Goal: Task Accomplishment & Management: Complete application form

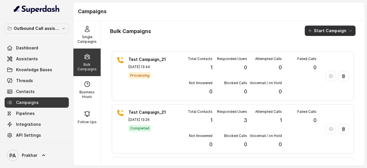
click at [316, 26] on button "Start Campaign" at bounding box center [329, 30] width 51 height 10
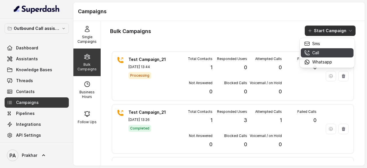
click at [316, 49] on button "Call" at bounding box center [326, 52] width 53 height 9
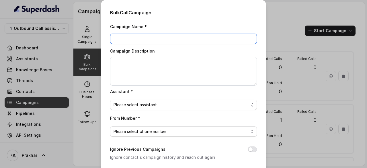
click at [167, 34] on input "Campaign Name *" at bounding box center [183, 39] width 147 height 10
type input "test"
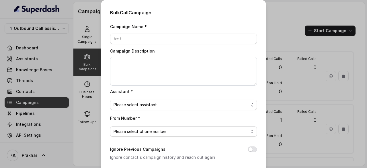
click at [286, 21] on div "Bulk Call Campaign Campaign Name * test Campaign Description Assistant * Please…" at bounding box center [183, 84] width 367 height 168
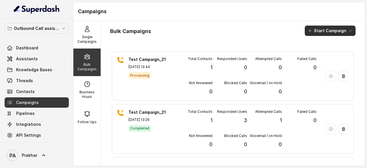
click at [330, 32] on button "Start Campaign" at bounding box center [329, 30] width 51 height 10
click at [313, 34] on button "Start Campaign" at bounding box center [329, 30] width 51 height 10
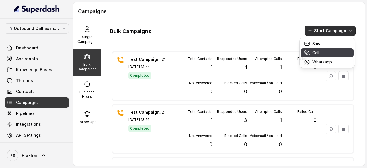
click at [314, 56] on button "Call" at bounding box center [326, 52] width 53 height 9
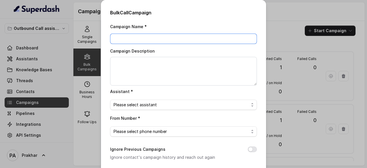
click at [139, 36] on input "Campaign Name *" at bounding box center [183, 39] width 147 height 10
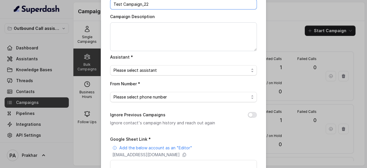
scroll to position [35, 0]
type input "Test Campaign_22"
click at [156, 70] on span "Please select assistant" at bounding box center [180, 69] width 135 height 7
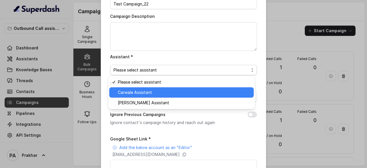
click at [143, 90] on span "Carwale Assistant" at bounding box center [184, 92] width 132 height 7
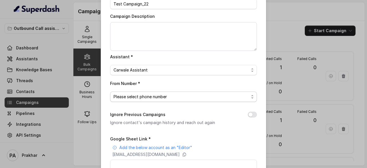
scroll to position [56, 0]
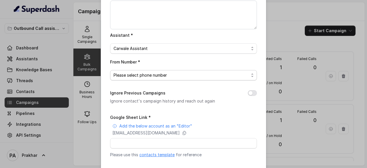
click at [168, 77] on span "Please select phone number" at bounding box center [180, 75] width 135 height 7
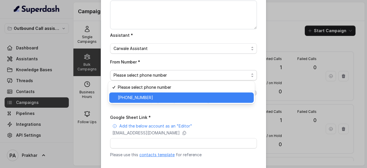
click at [153, 93] on div "+918031273125" at bounding box center [181, 97] width 144 height 10
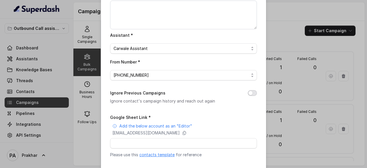
click at [249, 93] on button "Ignore Previous Campaigns" at bounding box center [251, 93] width 9 height 6
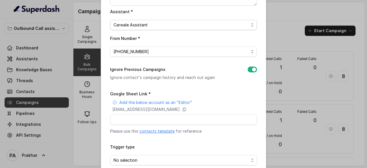
scroll to position [82, 0]
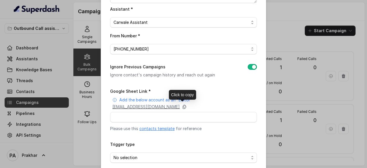
click at [186, 106] on icon at bounding box center [184, 106] width 5 height 5
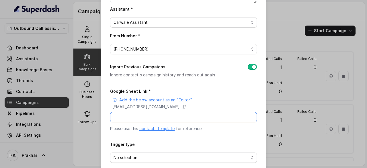
click at [171, 117] on input "Google Sheet Link *" at bounding box center [183, 117] width 147 height 10
paste input "https://docs.google.com/spreadsheets/d/1KlcSzXaEADOfGyuZfh-xkNC3KqngU8JmZHFyrkD…"
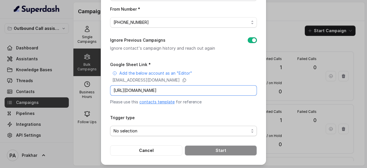
type input "https://docs.google.com/spreadsheets/d/1KlcSzXaEADOfGyuZfh-xkNC3KqngU8JmZHFyrkD…"
click at [158, 130] on span "No selection" at bounding box center [180, 130] width 135 height 7
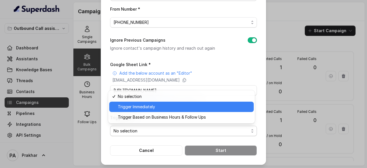
click at [140, 109] on span "Trigger Immediately" at bounding box center [184, 106] width 132 height 7
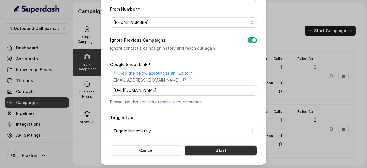
click at [223, 147] on button "Start" at bounding box center [220, 150] width 72 height 10
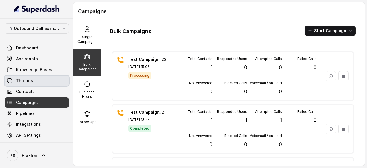
click at [34, 79] on link "Threads" at bounding box center [37, 80] width 64 height 10
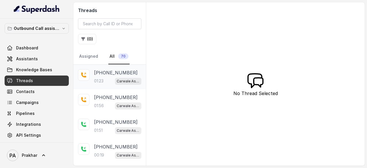
click at [110, 80] on div "01:23 Carwale Assistant" at bounding box center [117, 80] width 47 height 7
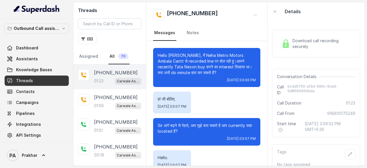
scroll to position [354, 0]
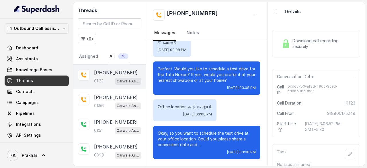
click at [308, 44] on span "Download call recording securely" at bounding box center [322, 43] width 60 height 11
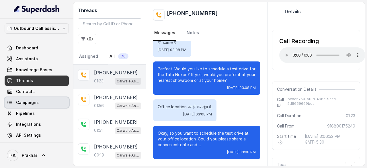
click at [34, 101] on span "Campaigns" at bounding box center [27, 102] width 23 height 6
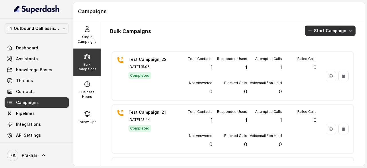
click at [332, 31] on button "Start Campaign" at bounding box center [329, 30] width 51 height 10
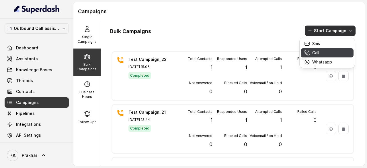
click at [322, 52] on div "Call" at bounding box center [318, 53] width 28 height 6
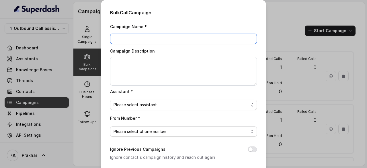
click at [170, 40] on input "Campaign Name *" at bounding box center [183, 39] width 147 height 10
type input "Metro Motors"
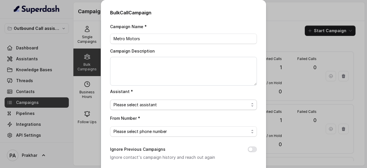
click at [153, 103] on span "Please select assistant" at bounding box center [180, 104] width 135 height 7
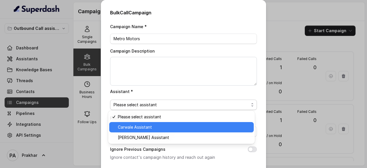
click at [140, 126] on span "Carwale Assistant" at bounding box center [184, 126] width 132 height 7
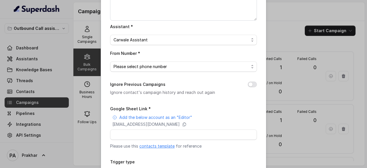
scroll to position [65, 0]
click at [155, 67] on span "Please select phone number" at bounding box center [180, 65] width 135 height 7
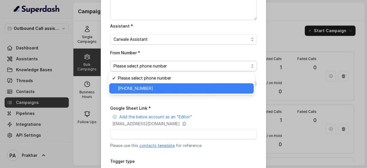
click at [151, 86] on span "+918031273125" at bounding box center [184, 88] width 132 height 7
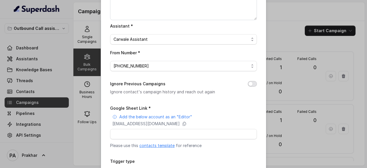
click at [251, 81] on button "Ignore Previous Campaigns" at bounding box center [251, 84] width 9 height 6
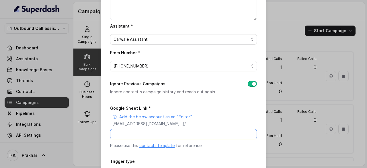
click at [160, 130] on input "Google Sheet Link *" at bounding box center [183, 134] width 147 height 10
paste input "https://docs.google.com/spreadsheets/d/1DNK3C-2-KJBQq9T1L5eUauR6CY8ltuuemBIIe_9…"
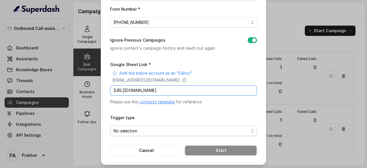
type input "https://docs.google.com/spreadsheets/d/1DNK3C-2-KJBQq9T1L5eUauR6CY8ltuuemBIIe_9…"
click at [179, 127] on span "No selection" at bounding box center [180, 130] width 135 height 7
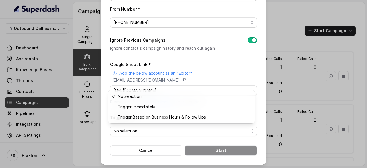
click at [210, 7] on div "Campaign Name * Metro Motors Campaign Description Assistant * Carwale Assistant…" at bounding box center [183, 34] width 147 height 241
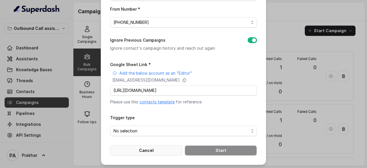
click at [136, 149] on button "Cancel" at bounding box center [146, 150] width 72 height 10
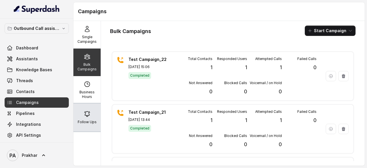
click at [88, 114] on div "Follow Ups" at bounding box center [86, 116] width 27 height 27
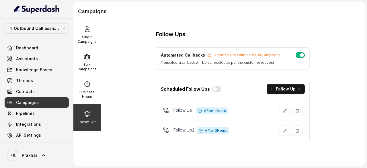
click at [206, 62] on p "If enabled, a callback will be scheduled as per the customer request" at bounding box center [220, 62] width 119 height 5
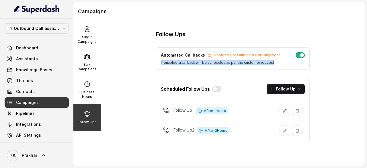
click at [206, 62] on p "If enabled, a callback will be scheduled as per the customer request" at bounding box center [220, 62] width 119 height 5
click at [284, 111] on icon "button" at bounding box center [284, 110] width 5 height 5
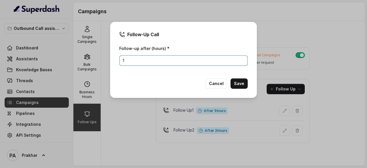
click at [150, 60] on input "1" at bounding box center [183, 60] width 128 height 10
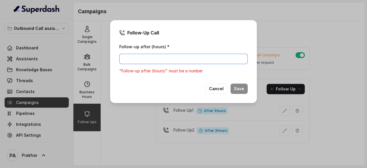
type input "1"
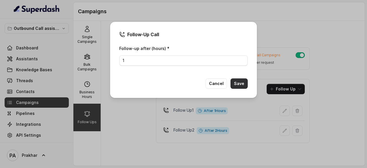
click at [245, 86] on button "Save" at bounding box center [238, 83] width 17 height 10
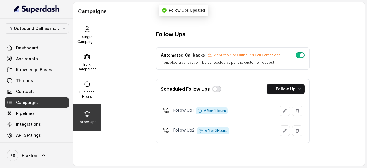
click at [215, 90] on button "button" at bounding box center [216, 89] width 9 height 6
click at [296, 128] on icon "button" at bounding box center [297, 130] width 5 height 5
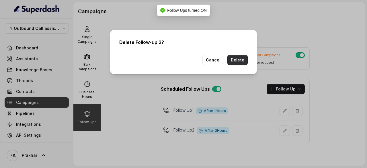
click at [238, 56] on button "Delete" at bounding box center [237, 60] width 20 height 10
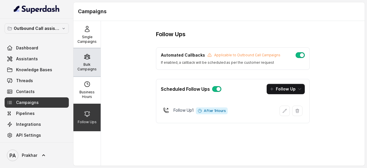
click at [92, 63] on p "Bulk Campaigns" at bounding box center [87, 66] width 23 height 9
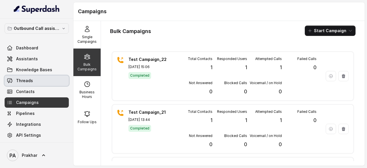
click at [26, 84] on link "Threads" at bounding box center [37, 80] width 64 height 10
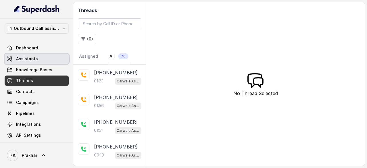
click at [38, 59] on link "Assistants" at bounding box center [37, 59] width 64 height 10
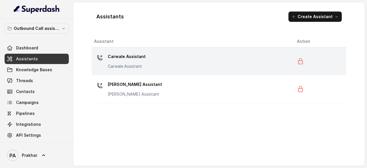
click at [121, 62] on div "Carwale Assistant Carwale Assistant" at bounding box center [127, 60] width 38 height 17
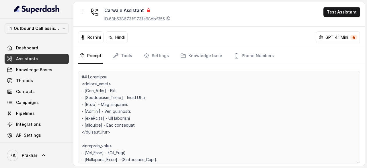
click at [95, 36] on p "Roshini" at bounding box center [93, 37] width 13 height 6
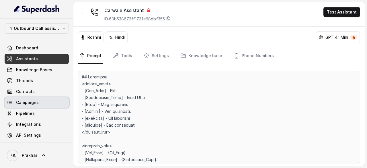
click at [34, 99] on span "Campaigns" at bounding box center [27, 102] width 23 height 6
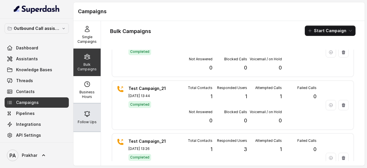
scroll to position [24, 0]
click at [90, 111] on div "Follow Ups" at bounding box center [86, 116] width 27 height 27
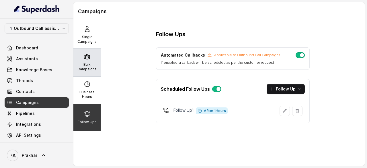
click at [86, 63] on p "Bulk Campaigns" at bounding box center [87, 66] width 23 height 9
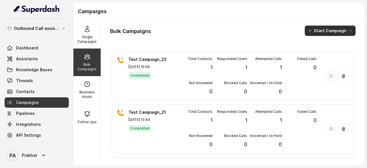
click at [334, 27] on button "Start Campaign" at bounding box center [329, 30] width 51 height 10
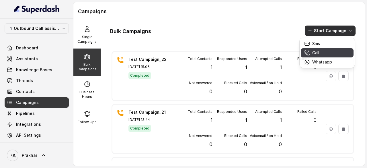
click at [319, 53] on p "Call" at bounding box center [315, 53] width 7 height 6
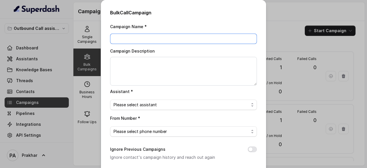
click at [179, 38] on input "Campaign Name *" at bounding box center [183, 39] width 147 height 10
type input "Metro Motors"
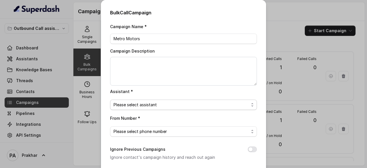
click at [158, 104] on span "Please select assistant" at bounding box center [180, 104] width 135 height 7
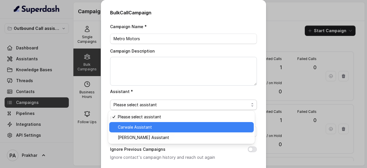
click at [130, 126] on span "Carwale Assistant" at bounding box center [184, 126] width 132 height 7
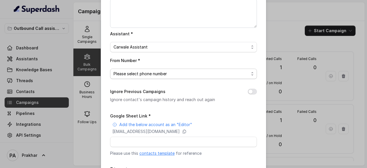
scroll to position [61, 0]
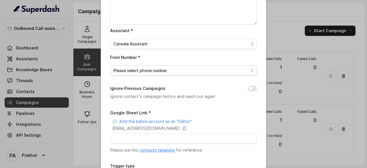
click at [180, 73] on span "Please select phone number" at bounding box center [180, 70] width 135 height 7
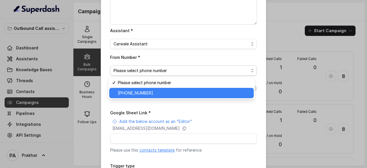
click at [151, 92] on span "+918031273125" at bounding box center [184, 92] width 132 height 7
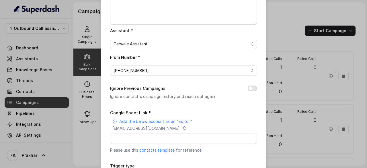
click at [252, 87] on button "Ignore Previous Campaigns" at bounding box center [251, 88] width 9 height 6
click at [154, 139] on input "Google Sheet Link *" at bounding box center [183, 138] width 147 height 10
paste input "https://docs.google.com/spreadsheets/d/1DNK3C-2-KJBQq9T1L5eUauR6CY8ltuuemBIIe_9…"
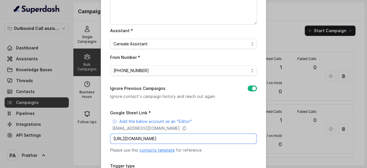
scroll to position [109, 0]
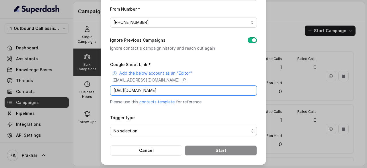
type input "https://docs.google.com/spreadsheets/d/1DNK3C-2-KJBQq9T1L5eUauR6CY8ltuuemBIIe_9…"
click at [141, 129] on span "No selection" at bounding box center [180, 130] width 135 height 7
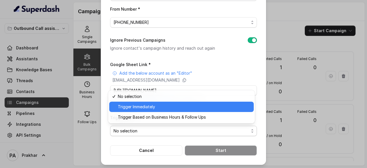
click at [141, 102] on div "Trigger Immediately" at bounding box center [181, 106] width 144 height 10
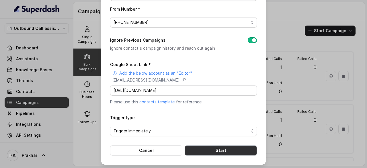
click at [218, 146] on button "Start" at bounding box center [220, 150] width 72 height 10
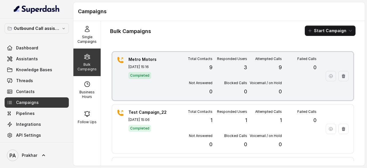
click at [182, 74] on div "Total Contacts 9 Responded Users 3 Attempted Calls 9 Failed Calls 0 Not Answere…" at bounding box center [247, 75] width 139 height 39
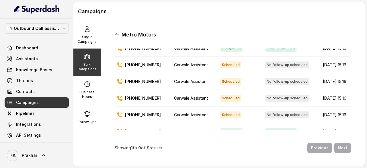
scroll to position [86, 0]
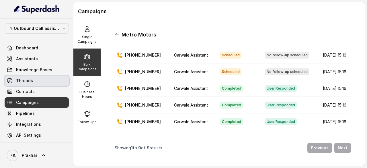
click at [33, 82] on link "Threads" at bounding box center [37, 80] width 64 height 10
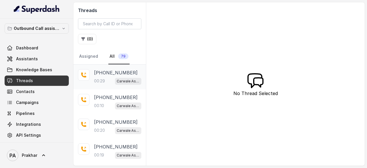
click at [94, 76] on div "+917419271160 00:29 Carwale Assistant" at bounding box center [117, 76] width 47 height 15
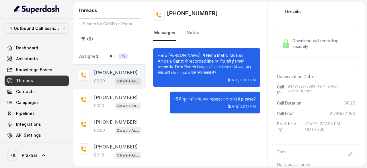
click at [290, 42] on div "Download call recording securely" at bounding box center [316, 43] width 74 height 13
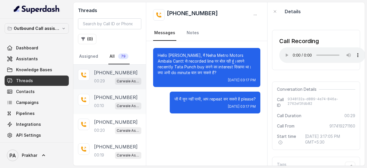
click at [108, 99] on p "+919350572223" at bounding box center [116, 97] width 44 height 7
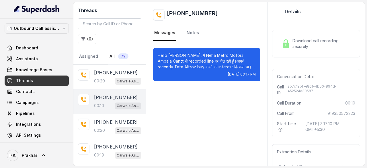
click at [306, 46] on span "Download call recording securely" at bounding box center [322, 43] width 60 height 11
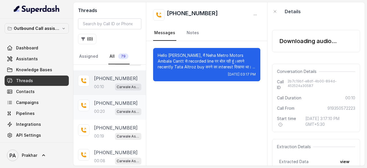
scroll to position [19, 0]
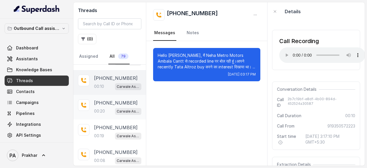
click at [107, 102] on p "+919812447151" at bounding box center [116, 102] width 44 height 7
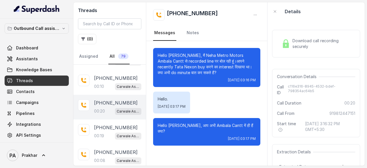
click at [295, 40] on span "Download call recording securely" at bounding box center [322, 43] width 60 height 11
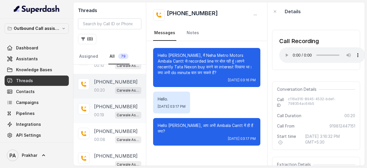
scroll to position [40, 0]
click at [103, 111] on p "00:19" at bounding box center [99, 114] width 10 height 6
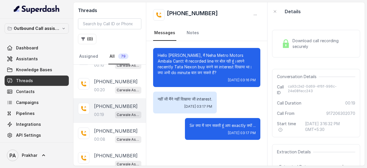
click at [314, 34] on div "Download call recording securely" at bounding box center [316, 43] width 88 height 27
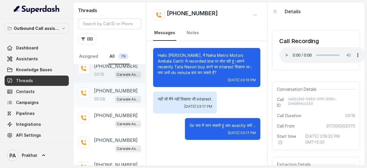
scroll to position [81, 0]
click at [105, 90] on p "+918053317776" at bounding box center [116, 89] width 44 height 7
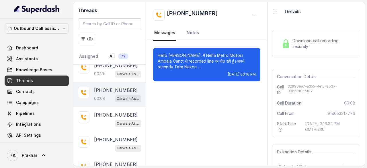
click at [299, 42] on span "Download call recording securely" at bounding box center [322, 43] width 60 height 11
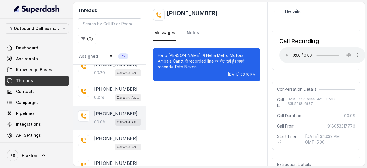
scroll to position [57, 0]
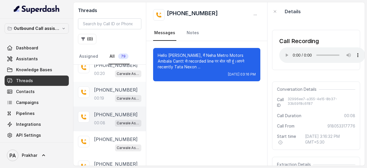
click at [99, 98] on p "00:19" at bounding box center [99, 98] width 10 height 6
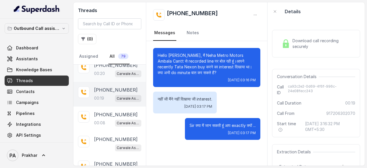
scroll to position [33, 0]
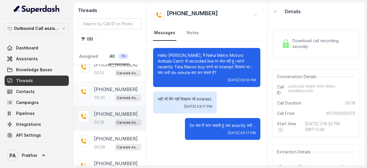
click at [99, 88] on p "+919812447151" at bounding box center [116, 89] width 44 height 7
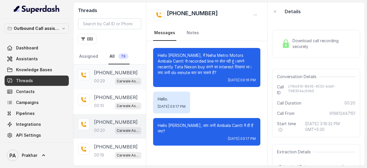
click at [107, 78] on div "00:29 Carwale Assistant" at bounding box center [117, 80] width 47 height 7
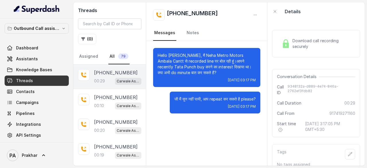
click at [300, 50] on div "Download call recording securely" at bounding box center [316, 43] width 74 height 13
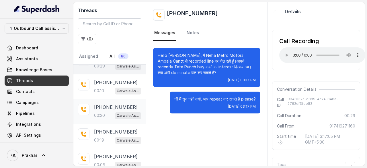
scroll to position [15, 0]
click at [104, 108] on p "[PHONE_NUMBER]" at bounding box center [116, 106] width 44 height 7
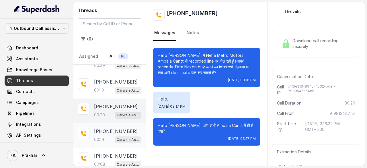
click at [95, 140] on p "00:19" at bounding box center [99, 139] width 10 height 6
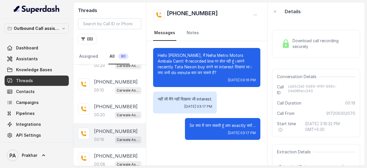
click at [289, 49] on div "Download call recording securely" at bounding box center [316, 43] width 74 height 13
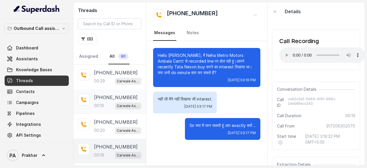
click at [104, 105] on p "00:10" at bounding box center [99, 106] width 10 height 6
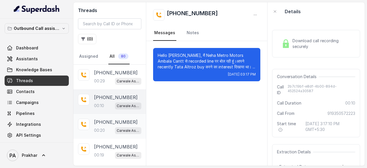
click at [112, 124] on p "[PHONE_NUMBER]" at bounding box center [116, 121] width 44 height 7
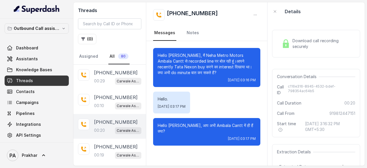
click at [293, 49] on span "Download call recording securely" at bounding box center [322, 43] width 60 height 11
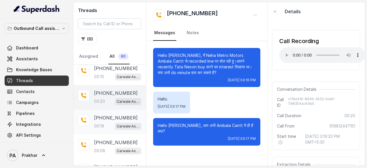
scroll to position [29, 0]
click at [104, 125] on p "00:19" at bounding box center [99, 126] width 10 height 6
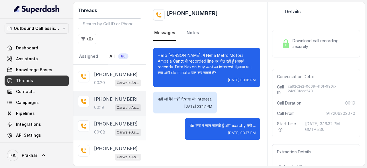
scroll to position [48, 0]
click at [102, 118] on div "+918053317776 00:08 Carwale Assistant" at bounding box center [109, 127] width 72 height 25
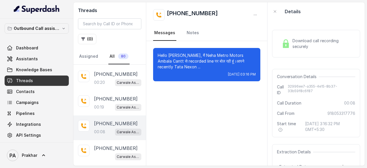
scroll to position [53, 0]
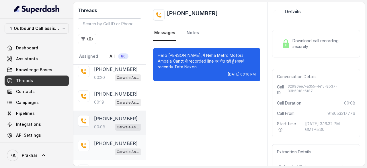
click at [106, 139] on p "[PHONE_NUMBER]" at bounding box center [116, 142] width 44 height 7
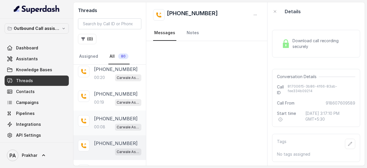
scroll to position [38, 0]
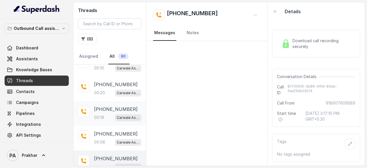
click at [107, 113] on div "00:19 Carwale Assistant" at bounding box center [117, 116] width 47 height 7
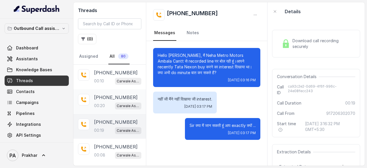
scroll to position [24, 0]
click at [103, 102] on div "00:20 Carwale Assistant" at bounding box center [117, 105] width 47 height 7
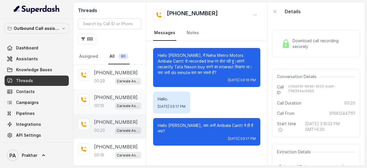
click at [99, 101] on div "+919350572223 00:10 Carwale Assistant" at bounding box center [117, 101] width 47 height 15
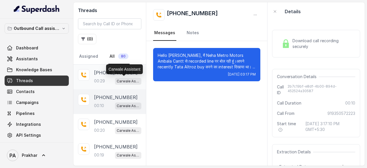
click at [118, 80] on p "Carwale Assistant" at bounding box center [128, 81] width 23 height 6
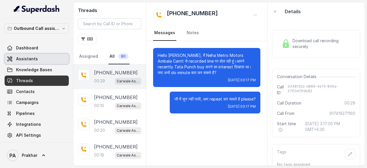
click at [27, 59] on span "Assistants" at bounding box center [27, 59] width 22 height 6
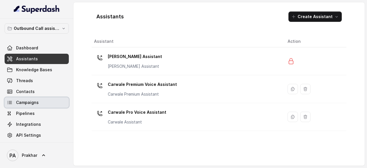
click at [26, 99] on link "Campaigns" at bounding box center [37, 102] width 64 height 10
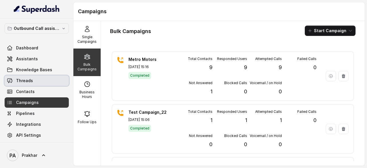
click at [32, 80] on link "Threads" at bounding box center [37, 80] width 64 height 10
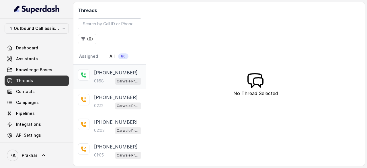
click at [104, 75] on p "[PHONE_NUMBER]" at bounding box center [116, 72] width 44 height 7
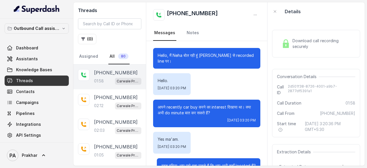
scroll to position [611, 0]
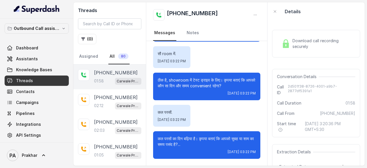
click at [28, 78] on span "Threads" at bounding box center [24, 81] width 17 height 6
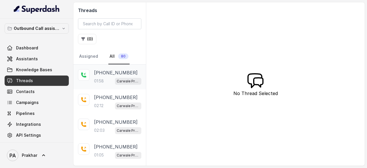
click at [106, 74] on p "[PHONE_NUMBER]" at bounding box center [116, 72] width 44 height 7
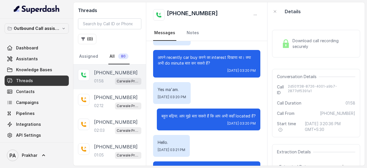
scroll to position [50, 0]
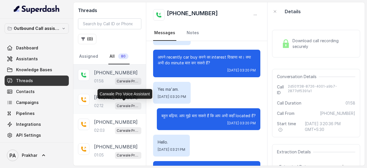
click at [117, 106] on p "Carwale Pro Voice Assistant" at bounding box center [128, 106] width 23 height 6
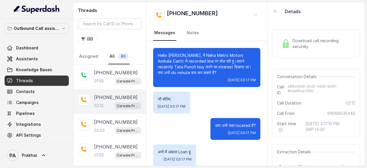
click at [286, 48] on div "Download call recording securely" at bounding box center [316, 43] width 74 height 13
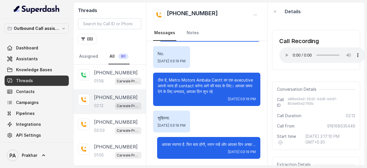
scroll to position [752, 0]
click at [164, 141] on p "आपका स्वागत है. फिर बात होगी, ध्यान रखें और आपका दिन अच्छा ..." at bounding box center [209, 144] width 94 height 6
click at [99, 75] on p "[PHONE_NUMBER]" at bounding box center [116, 72] width 44 height 7
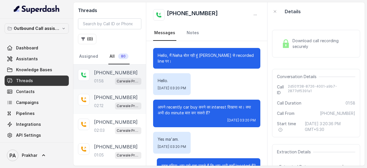
click at [115, 98] on p "[PHONE_NUMBER]" at bounding box center [116, 97] width 44 height 7
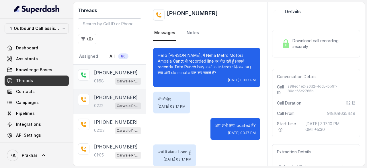
click at [107, 79] on div "01:58 Carwale Pro Voice Assistant" at bounding box center [117, 80] width 47 height 7
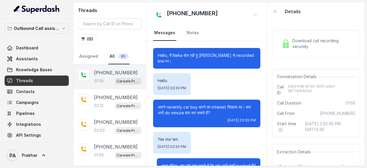
scroll to position [611, 0]
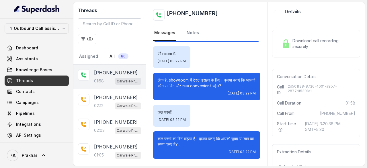
click at [314, 42] on span "Download call recording securely" at bounding box center [322, 43] width 60 height 11
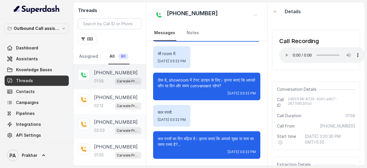
scroll to position [20, 0]
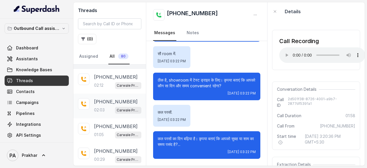
click at [105, 103] on p "[PHONE_NUMBER]" at bounding box center [116, 101] width 44 height 7
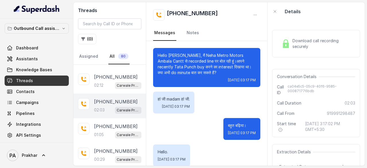
click at [301, 49] on span "Download call recording securely" at bounding box center [322, 43] width 60 height 11
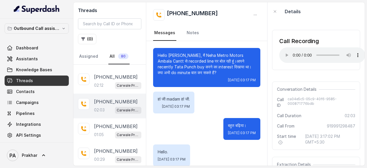
click at [37, 80] on link "Threads" at bounding box center [37, 80] width 64 height 10
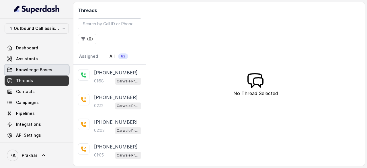
click at [50, 70] on span "Knowledge Bases" at bounding box center [34, 70] width 36 height 6
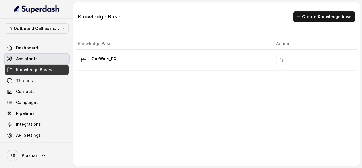
click at [35, 61] on span "Assistants" at bounding box center [27, 59] width 22 height 6
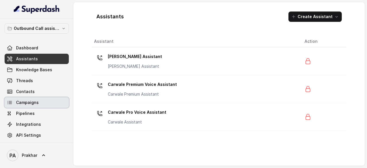
click at [38, 101] on span "Campaigns" at bounding box center [27, 102] width 23 height 6
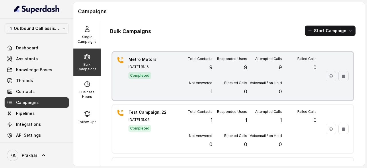
click at [276, 71] on div "Total Contacts 9 Responded Users 9 Attempted Calls 9 Failed Calls 0 Not Answere…" at bounding box center [247, 75] width 139 height 39
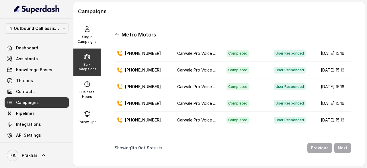
scroll to position [65, 0]
click at [86, 68] on p "Bulk Campaigns" at bounding box center [87, 66] width 23 height 9
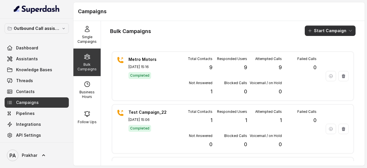
click at [331, 32] on button "Start Campaign" at bounding box center [329, 30] width 51 height 10
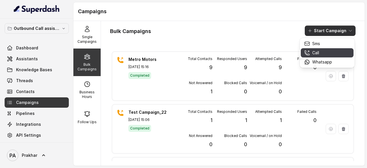
click at [317, 53] on p "Call" at bounding box center [315, 53] width 7 height 6
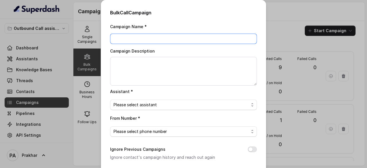
click at [233, 40] on input "Campaign Name *" at bounding box center [183, 39] width 147 height 10
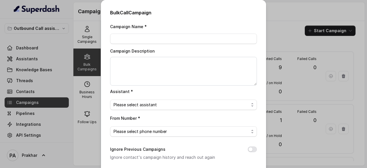
click at [281, 25] on div "Bulk Call Campaign Campaign Name * Campaign Description Assistant * Please sele…" at bounding box center [183, 84] width 367 height 168
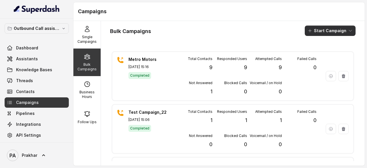
click at [322, 29] on button "Start Campaign" at bounding box center [329, 30] width 51 height 10
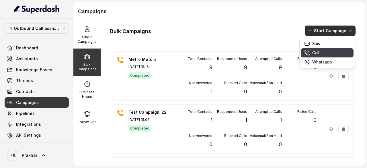
click at [306, 53] on icon "button" at bounding box center [306, 52] width 5 height 5
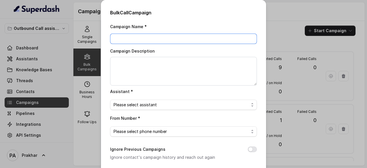
click at [173, 37] on input "Campaign Name *" at bounding box center [183, 39] width 147 height 10
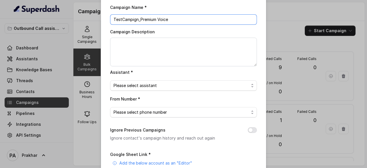
scroll to position [19, 0]
type input "TestCampign_Premium Voice"
click at [170, 84] on span "Please select assistant" at bounding box center [180, 85] width 135 height 7
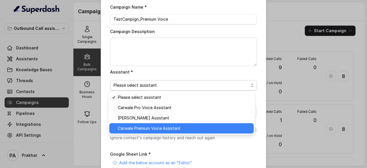
click at [176, 127] on span "Carwale Premium Voice Assistant" at bounding box center [184, 128] width 132 height 7
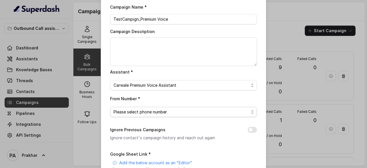
click at [149, 112] on span "Please select phone number" at bounding box center [180, 111] width 135 height 7
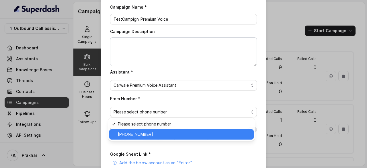
click at [147, 132] on span "[PHONE_NUMBER]" at bounding box center [184, 134] width 132 height 7
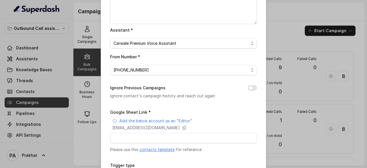
scroll to position [62, 0]
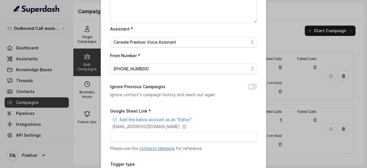
click at [252, 85] on button "Ignore Previous Campaigns" at bounding box center [251, 87] width 9 height 6
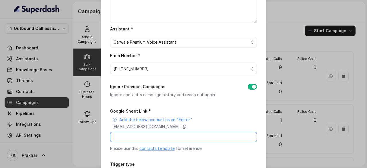
click at [148, 136] on input "Google Sheet Link *" at bounding box center [183, 136] width 147 height 10
paste input "[URL][DOMAIN_NAME]"
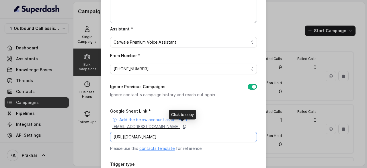
type input "[URL][DOMAIN_NAME]"
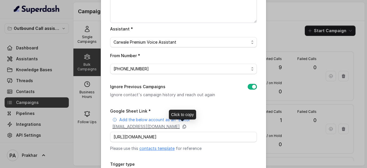
scroll to position [0, 0]
click at [186, 125] on icon at bounding box center [184, 126] width 5 height 5
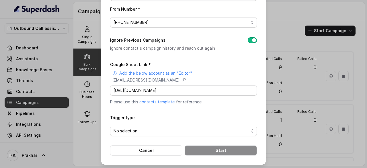
click at [172, 130] on span "No selection" at bounding box center [180, 130] width 135 height 7
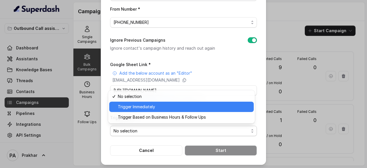
click at [147, 103] on span "Trigger Immediately" at bounding box center [184, 106] width 132 height 7
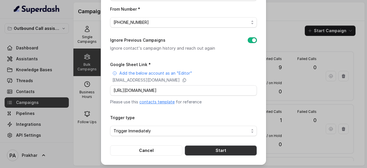
click at [217, 148] on button "Start" at bounding box center [220, 150] width 72 height 10
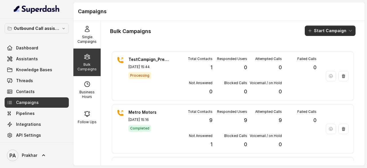
click at [332, 31] on button "Start Campaign" at bounding box center [329, 30] width 51 height 10
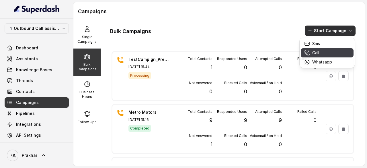
click at [326, 54] on div "Call" at bounding box center [318, 53] width 28 height 6
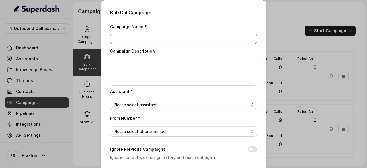
click at [155, 39] on input "Campaign Name *" at bounding box center [183, 39] width 147 height 10
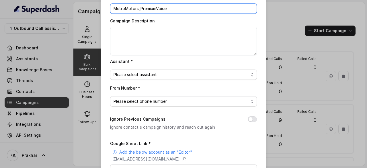
scroll to position [31, 0]
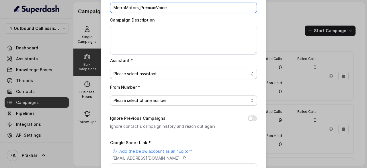
type input "MetroMotors_PremiumVoice"
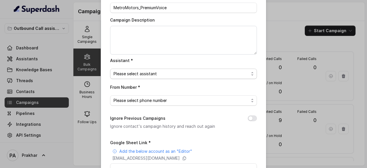
click at [156, 72] on span "Please select assistant" at bounding box center [180, 73] width 135 height 7
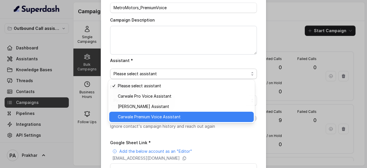
click at [140, 114] on span "Carwale Premium Voice Assistant" at bounding box center [184, 116] width 132 height 7
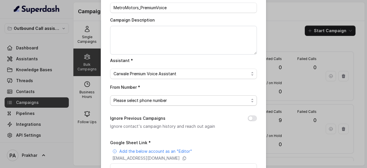
click at [159, 100] on span "Please select phone number" at bounding box center [180, 100] width 135 height 7
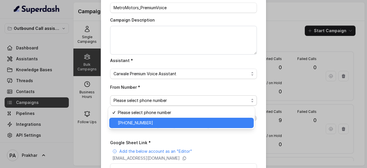
click at [152, 121] on span "[PHONE_NUMBER]" at bounding box center [184, 122] width 132 height 7
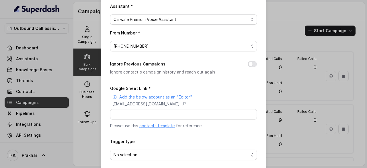
scroll to position [87, 0]
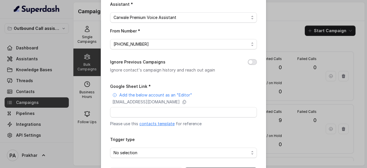
click at [252, 60] on button "Ignore Previous Campaigns" at bounding box center [251, 62] width 9 height 6
click at [162, 116] on input "Google Sheet Link *" at bounding box center [183, 112] width 147 height 10
paste input "https://docs.google.com/spreadsheets/d/1gWzWwK12TyEXGdQZG2-S9otVgfH-HdztrLIwiwe…"
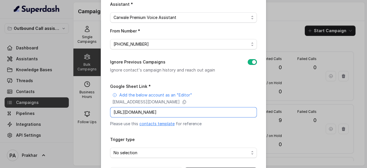
scroll to position [0, 79]
type input "https://docs.google.com/spreadsheets/d/1gWzWwK12TyEXGdQZG2-S9otVgfH-HdztrLIwiwe…"
click at [173, 141] on div "Trigger type No selection" at bounding box center [183, 146] width 147 height 22
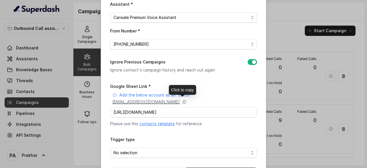
click at [175, 99] on p "superdash@superdash-382709.iam.gserviceaccount.com" at bounding box center [145, 102] width 67 height 6
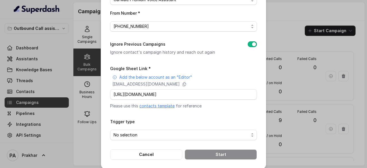
scroll to position [109, 0]
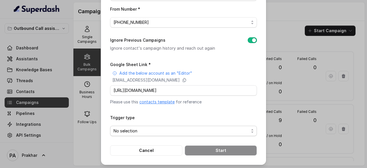
click at [210, 132] on span "No selection" at bounding box center [180, 130] width 135 height 7
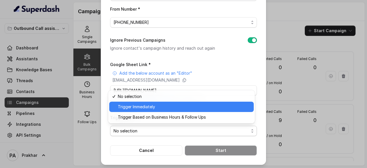
click at [135, 103] on span "Trigger Immediately" at bounding box center [184, 106] width 132 height 7
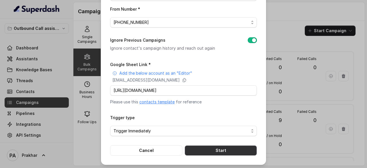
click at [212, 148] on button "Start" at bounding box center [220, 150] width 72 height 10
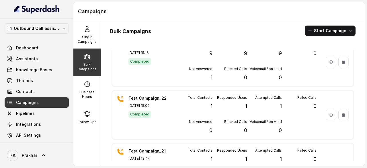
scroll to position [0, 0]
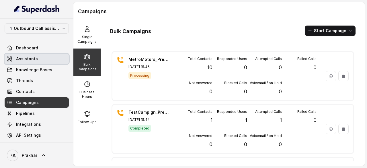
click at [36, 61] on span "Assistants" at bounding box center [27, 59] width 22 height 6
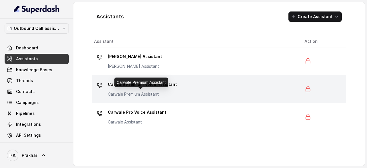
click at [134, 96] on p "Carwale Premium Assistant" at bounding box center [142, 94] width 69 height 6
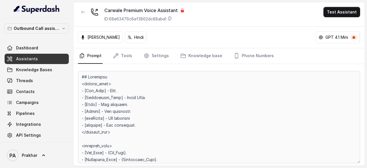
click at [109, 40] on p "Monika Sogam" at bounding box center [103, 37] width 32 height 6
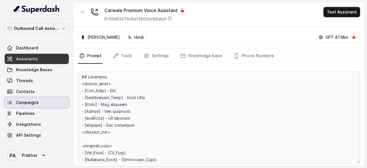
click at [32, 98] on link "Campaigns" at bounding box center [37, 102] width 64 height 10
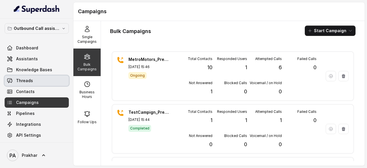
click at [31, 81] on span "Threads" at bounding box center [24, 81] width 17 height 6
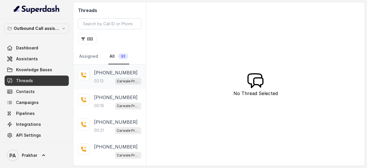
click at [95, 79] on p "02:13" at bounding box center [98, 81] width 9 height 6
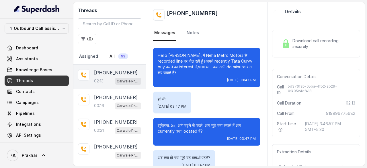
scroll to position [703, 0]
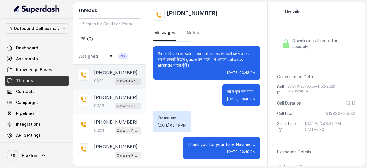
click at [95, 96] on p "+919034129528" at bounding box center [116, 97] width 44 height 7
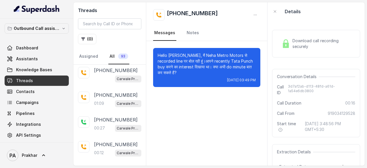
scroll to position [224, 0]
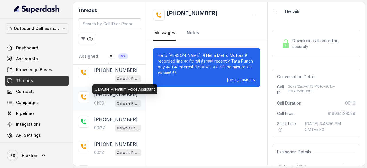
click at [120, 103] on p "Carwale Premium Voice Assistant" at bounding box center [128, 103] width 23 height 6
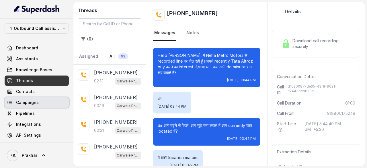
click at [36, 103] on span "Campaigns" at bounding box center [27, 102] width 23 height 6
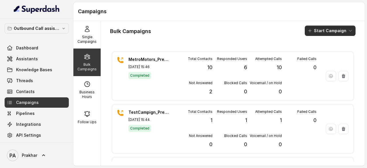
click at [322, 29] on button "Start Campaign" at bounding box center [329, 30] width 51 height 10
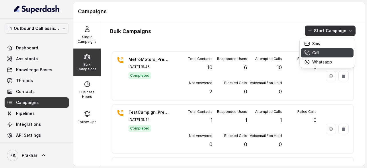
click at [317, 50] on p "Call" at bounding box center [315, 53] width 7 height 6
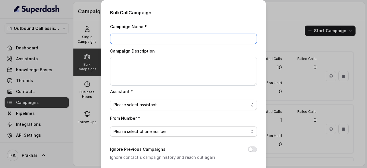
click at [141, 36] on input "Campaign Name *" at bounding box center [183, 39] width 147 height 10
type input "MetroMotors_Premium_Tarini"
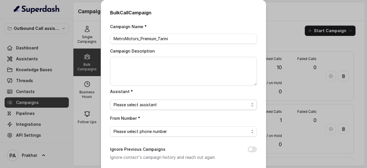
click at [149, 106] on span "Please select assistant" at bounding box center [180, 104] width 135 height 7
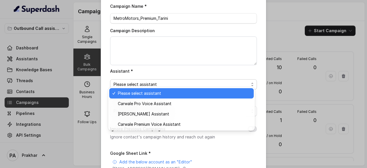
scroll to position [23, 0]
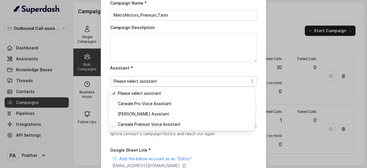
click at [85, 27] on div "Bulk Call Campaign Campaign Name * MetroMotors_Premium_Tarini Campaign Descript…" at bounding box center [183, 84] width 367 height 168
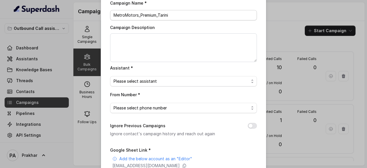
scroll to position [0, 0]
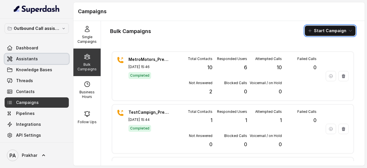
click at [31, 56] on span "Assistants" at bounding box center [27, 59] width 22 height 6
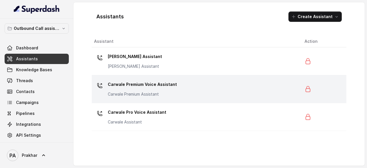
click at [135, 97] on div "Carwale Premium Voice Assistant Carwale Premium Assistant" at bounding box center [194, 89] width 201 height 18
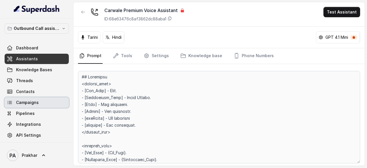
click at [28, 105] on link "Campaigns" at bounding box center [37, 102] width 64 height 10
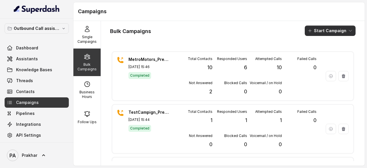
click at [325, 31] on button "Start Campaign" at bounding box center [329, 30] width 51 height 10
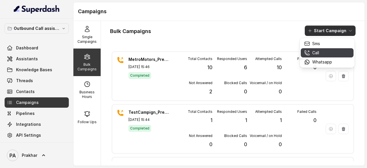
click at [321, 48] on button "Call" at bounding box center [326, 52] width 53 height 9
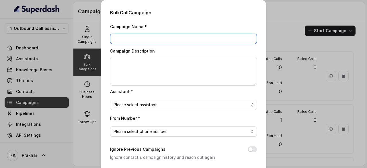
click at [132, 34] on input "Campaign Name *" at bounding box center [183, 39] width 147 height 10
type input "P"
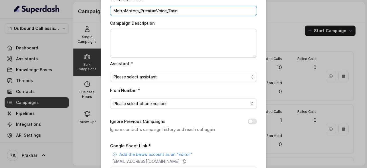
scroll to position [28, 0]
type input "MetroMotors_PremiumVoice_Tarini"
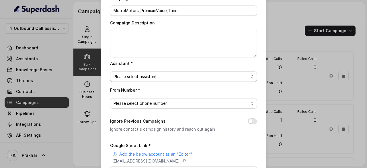
click at [143, 77] on span "Please select assistant" at bounding box center [180, 76] width 135 height 7
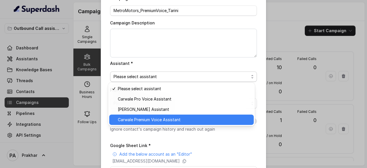
click at [150, 117] on span "Carwale Premium Voice Assistant" at bounding box center [184, 119] width 132 height 7
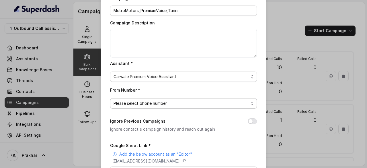
click at [169, 105] on span "Please select phone number" at bounding box center [180, 103] width 135 height 7
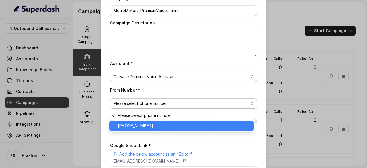
click at [156, 122] on span "+918031272548" at bounding box center [184, 125] width 132 height 7
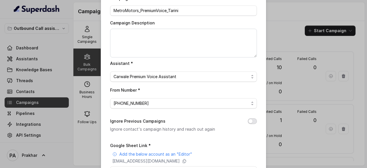
click at [253, 122] on button "Ignore Previous Campaigns" at bounding box center [251, 121] width 9 height 6
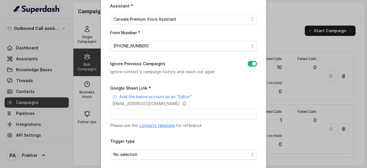
scroll to position [109, 0]
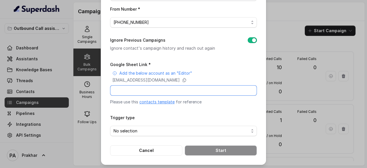
click at [170, 91] on input "Google Sheet Link *" at bounding box center [183, 90] width 147 height 10
click at [160, 86] on input "Google Sheet Link *" at bounding box center [183, 90] width 147 height 10
paste input "https://docs.google.com/spreadsheets/d/1JdQ7qbNWF8gThJi1yxDSMbqp0Ez-DS1Y5s74KCv…"
type input "https://docs.google.com/spreadsheets/d/1JdQ7qbNWF8gThJi1yxDSMbqp0Ez-DS1Y5s74KCv…"
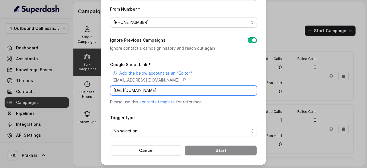
scroll to position [0, 0]
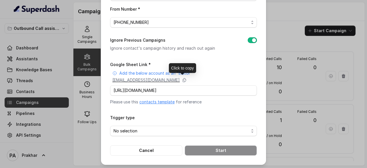
click at [180, 80] on p "superdash@superdash-382709.iam.gserviceaccount.com" at bounding box center [145, 80] width 67 height 6
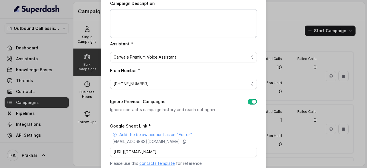
scroll to position [109, 0]
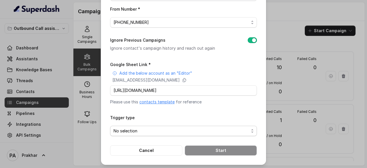
click at [188, 130] on span "No selection" at bounding box center [180, 130] width 135 height 7
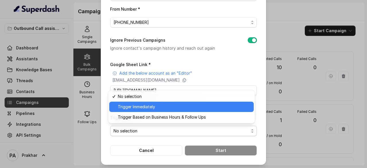
click at [153, 107] on span "Trigger Immediately" at bounding box center [184, 106] width 132 height 7
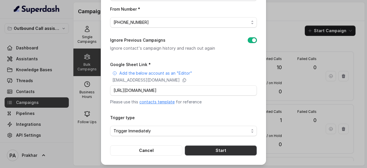
click at [209, 145] on button "Start" at bounding box center [220, 150] width 72 height 10
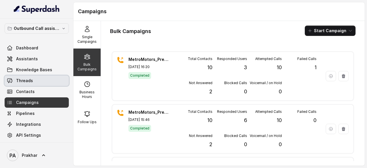
click at [30, 83] on link "Threads" at bounding box center [37, 80] width 64 height 10
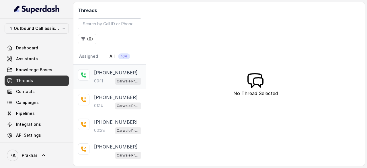
click at [99, 80] on p "00:11" at bounding box center [98, 81] width 9 height 6
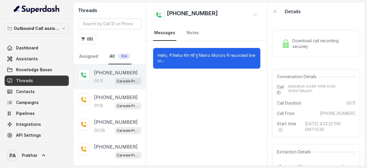
click at [292, 42] on div "Download call recording securely" at bounding box center [316, 43] width 74 height 13
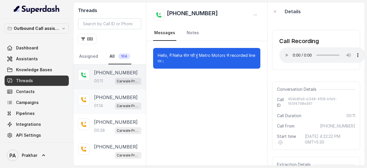
click at [100, 100] on div "[PHONE_NUMBER]:14 Carwale Premium Voice Assistant" at bounding box center [117, 101] width 47 height 15
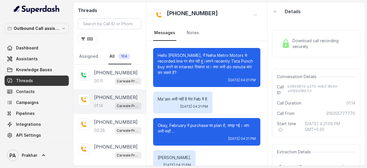
scroll to position [437, 0]
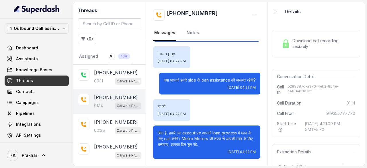
click at [292, 51] on div "Download call recording securely" at bounding box center [316, 43] width 88 height 27
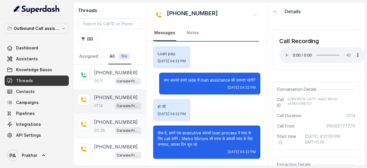
click at [100, 127] on p "00:28" at bounding box center [99, 130] width 11 height 6
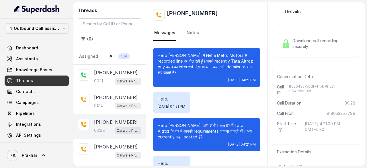
scroll to position [45, 0]
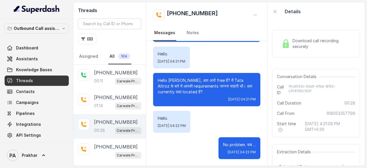
click at [300, 40] on span "Download call recording securely" at bounding box center [322, 43] width 60 height 11
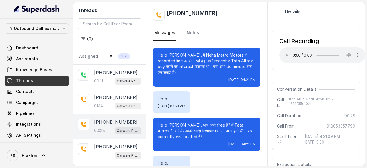
scroll to position [0, 0]
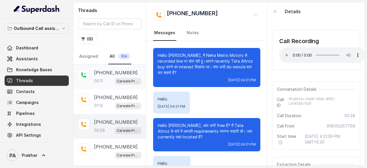
click at [109, 78] on div "00:11 Carwale Premium Voice Assistant" at bounding box center [117, 80] width 47 height 7
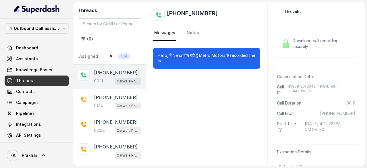
click at [299, 45] on span "Download call recording securely" at bounding box center [322, 43] width 60 height 11
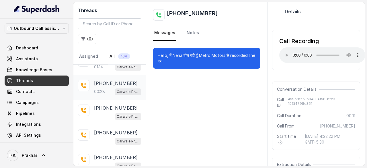
scroll to position [39, 0]
click at [101, 114] on div "Carwale Premium Voice Assistant" at bounding box center [117, 115] width 47 height 7
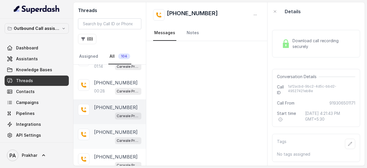
click at [130, 142] on span "Carwale Premium Voice Assistant" at bounding box center [128, 140] width 26 height 7
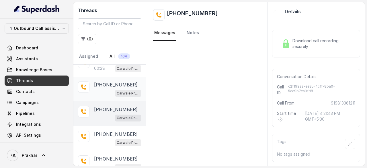
scroll to position [64, 0]
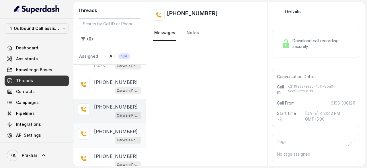
click at [110, 131] on p "[PHONE_NUMBER]" at bounding box center [116, 131] width 44 height 7
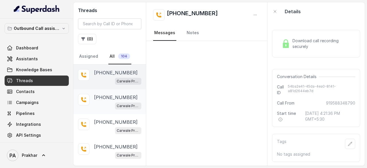
scroll to position [123, 0]
click at [103, 102] on div "Carwale Premium Voice Assistant" at bounding box center [117, 104] width 47 height 7
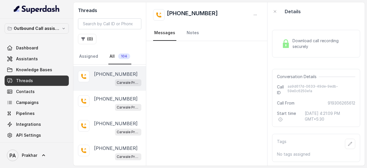
scroll to position [147, 0]
click at [107, 71] on p "[PHONE_NUMBER]" at bounding box center [116, 73] width 44 height 7
click at [324, 36] on div "Download call recording securely" at bounding box center [316, 43] width 88 height 27
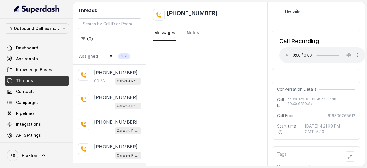
scroll to position [49, 0]
click at [103, 102] on div "Carwale Premium Voice Assistant" at bounding box center [117, 105] width 47 height 7
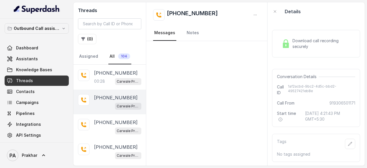
click at [303, 38] on span "Download call recording securely" at bounding box center [322, 43] width 60 height 11
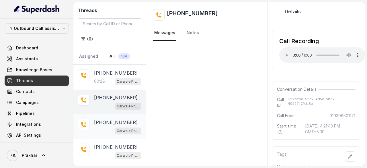
click at [107, 135] on div "[PHONE_NUMBER] Carwale Premium Voice Assistant" at bounding box center [109, 126] width 72 height 25
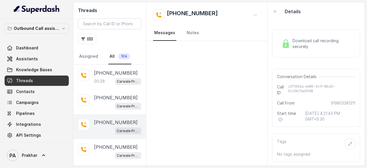
click at [324, 47] on span "Download call recording securely" at bounding box center [322, 43] width 60 height 11
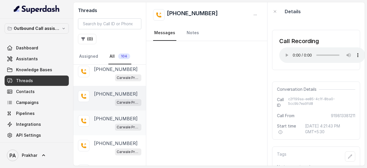
scroll to position [78, 0]
click at [114, 115] on p "[PHONE_NUMBER]" at bounding box center [116, 118] width 44 height 7
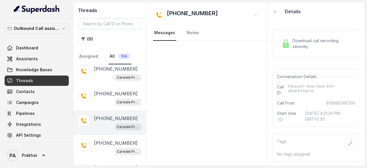
click at [288, 51] on div "Download call recording securely" at bounding box center [316, 43] width 88 height 27
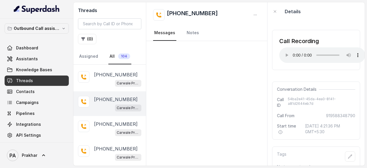
scroll to position [97, 0]
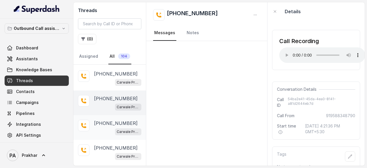
click at [110, 125] on div "+919306265612 Carwale Premium Voice Assistant" at bounding box center [117, 126] width 47 height 15
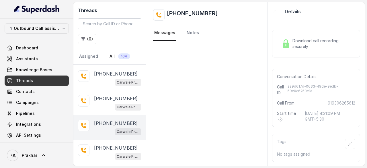
click at [316, 43] on span "Download call recording securely" at bounding box center [322, 43] width 60 height 11
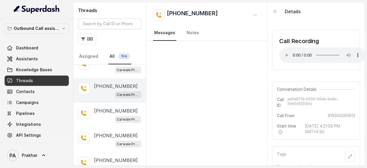
scroll to position [135, 0]
click at [109, 108] on p "[PHONE_NUMBER]" at bounding box center [116, 110] width 44 height 7
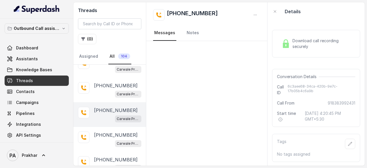
click at [308, 45] on span "Download call recording securely" at bounding box center [322, 43] width 60 height 11
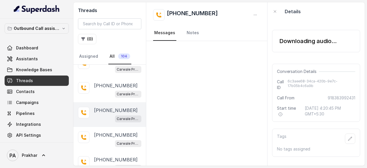
click at [283, 41] on div "Downloading audio..." at bounding box center [307, 41] width 57 height 8
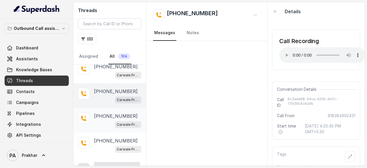
scroll to position [155, 0]
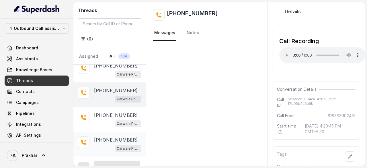
click at [119, 140] on p "[PHONE_NUMBER]" at bounding box center [116, 139] width 44 height 7
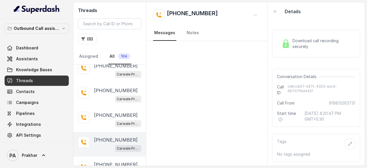
click at [309, 42] on span "Download call recording securely" at bounding box center [322, 43] width 60 height 11
click at [284, 48] on div "Download call recording securely" at bounding box center [316, 43] width 74 height 13
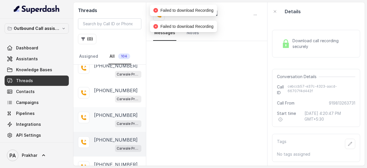
click at [115, 107] on div "+919877769738 Carwale Premium Voice Assistant" at bounding box center [109, 119] width 72 height 25
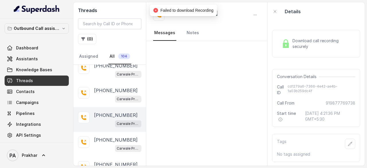
click at [309, 36] on div "Download call recording securely" at bounding box center [316, 43] width 88 height 27
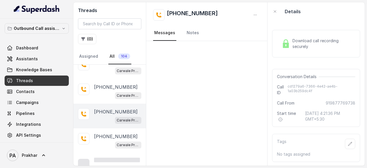
scroll to position [159, 0]
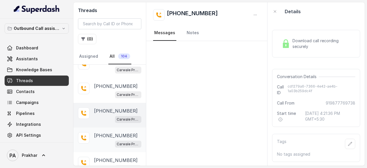
click at [111, 133] on p "[PHONE_NUMBER]" at bounding box center [116, 135] width 44 height 7
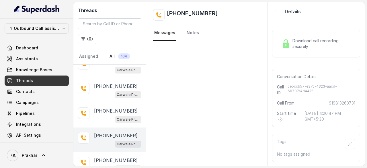
click at [309, 45] on span "Download call recording securely" at bounding box center [322, 43] width 60 height 11
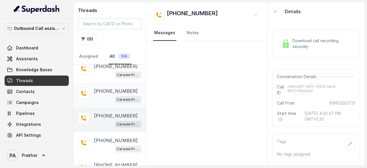
scroll to position [180, 0]
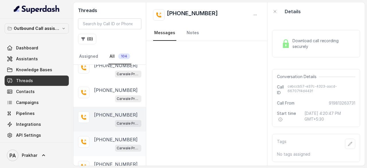
click at [105, 138] on p "[PHONE_NUMBER]" at bounding box center [116, 139] width 44 height 7
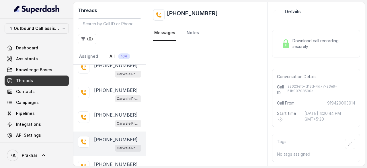
click at [314, 39] on span "Download call recording securely" at bounding box center [322, 43] width 60 height 11
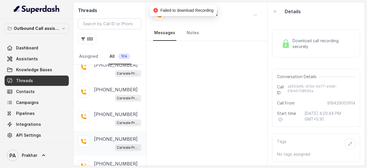
scroll to position [131, 0]
click at [114, 88] on p "[PHONE_NUMBER]" at bounding box center [116, 89] width 44 height 7
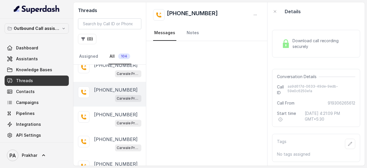
click at [301, 51] on div "Download call recording securely" at bounding box center [316, 43] width 88 height 27
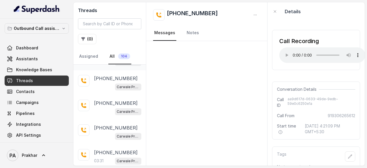
scroll to position [194, 0]
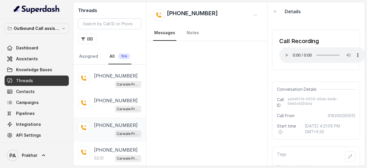
click at [109, 124] on p "[PHONE_NUMBER]" at bounding box center [116, 124] width 44 height 7
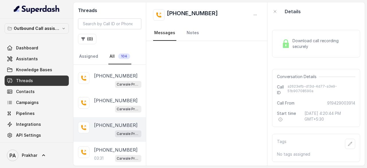
click at [301, 46] on span "Download call recording securely" at bounding box center [322, 43] width 60 height 11
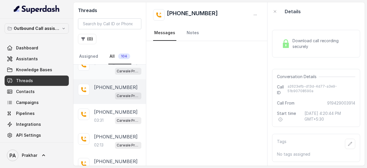
scroll to position [232, 0]
click at [119, 108] on p "[PHONE_NUMBER]" at bounding box center [116, 111] width 44 height 7
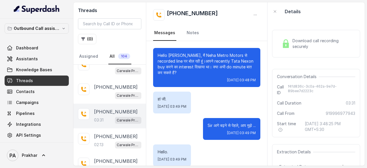
scroll to position [1213, 0]
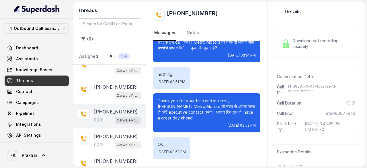
click at [296, 43] on span "Download call recording securely" at bounding box center [322, 43] width 60 height 11
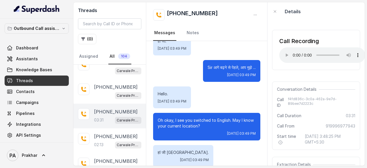
scroll to position [73, 0]
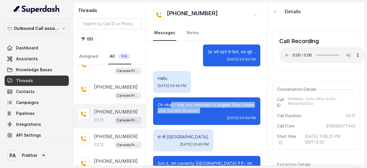
drag, startPoint x: 171, startPoint y: 104, endPoint x: 216, endPoint y: 108, distance: 44.5
click at [216, 108] on p "Oh okay, I see you switched to English. May I know your current location?" at bounding box center [207, 107] width 98 height 11
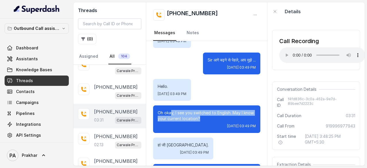
scroll to position [64, 0]
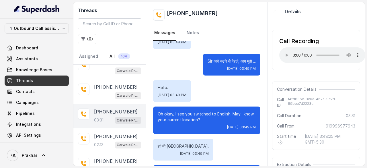
click at [227, 125] on span "[DATE] 03:49 PM" at bounding box center [241, 127] width 29 height 5
click at [198, 116] on p "Oh okay, I see you switched to English. May I know your current location?" at bounding box center [207, 116] width 98 height 11
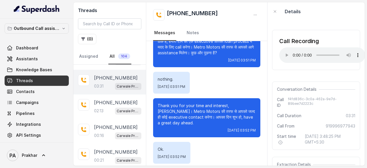
scroll to position [69, 0]
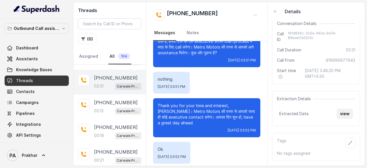
click at [339, 108] on button "view" at bounding box center [344, 113] width 16 height 10
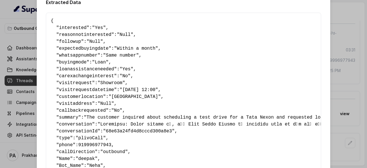
scroll to position [11, 0]
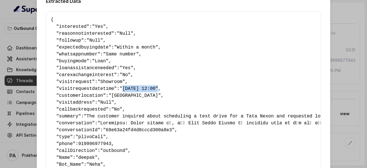
drag, startPoint x: 117, startPoint y: 90, endPoint x: 149, endPoint y: 90, distance: 31.5
click at [149, 90] on span ""[DATE] 12:00"" at bounding box center [138, 88] width 38 height 5
click at [124, 91] on span ""[DATE] 12:00"" at bounding box center [138, 88] width 38 height 5
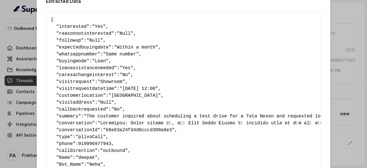
click at [119, 90] on span ""[DATE] 12:00"" at bounding box center [138, 88] width 38 height 5
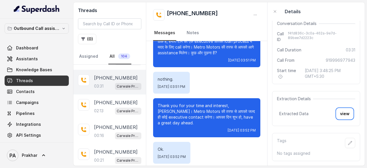
scroll to position [1213, 0]
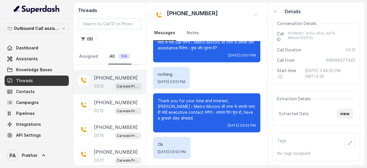
click at [338, 113] on button "view" at bounding box center [344, 113] width 16 height 10
click at [105, 103] on div "[PHONE_NUMBER]:13 Carwale Premium Voice Assistant" at bounding box center [117, 106] width 47 height 15
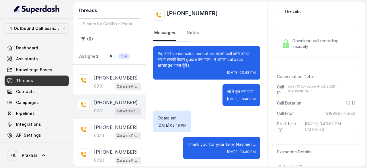
click at [296, 44] on span "Download call recording securely" at bounding box center [322, 43] width 60 height 11
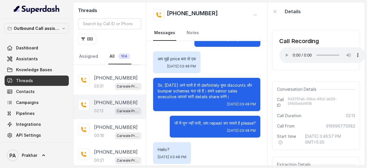
scroll to position [69, 0]
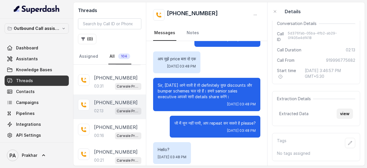
click at [339, 110] on button "view" at bounding box center [344, 113] width 16 height 10
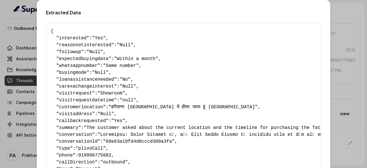
scroll to position [115, 0]
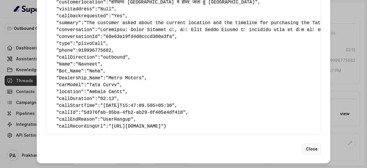
click at [310, 151] on button "Close" at bounding box center [311, 148] width 19 height 10
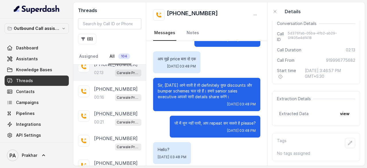
scroll to position [304, 0]
click at [106, 90] on div "[PHONE_NUMBER]:16 Carwale Premium Voice Assistant" at bounding box center [117, 92] width 47 height 15
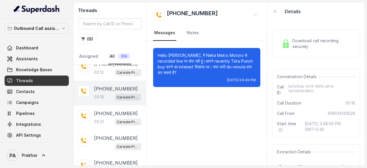
click at [302, 40] on span "Download call recording securely" at bounding box center [322, 43] width 60 height 11
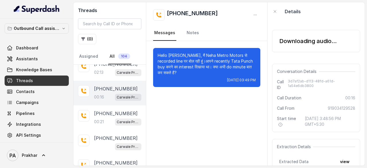
click at [289, 42] on div "Downloading audio..." at bounding box center [307, 41] width 57 height 8
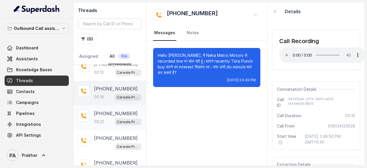
click at [103, 113] on div "[PHONE_NUMBER]:21 Carwale Premium Voice Assistant" at bounding box center [117, 117] width 47 height 15
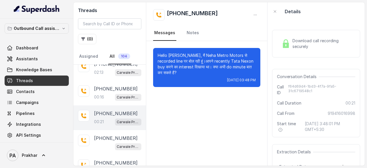
click at [311, 50] on div "Download call recording securely" at bounding box center [316, 43] width 88 height 27
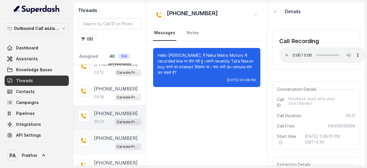
scroll to position [330, 0]
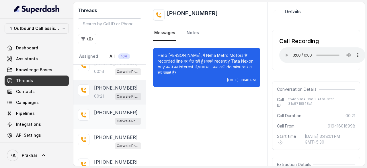
click at [104, 112] on div "[PHONE_NUMBER] Carwale Premium Voice Assistant" at bounding box center [117, 116] width 47 height 15
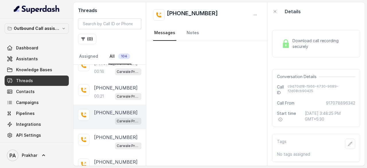
click at [310, 41] on span "Download call recording securely" at bounding box center [322, 43] width 60 height 11
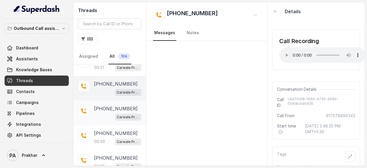
scroll to position [360, 0]
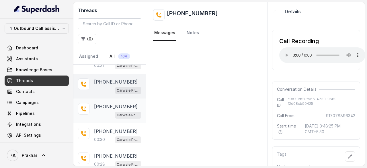
click at [105, 106] on div "[PHONE_NUMBER] Carwale Premium Voice Assistant" at bounding box center [117, 110] width 47 height 15
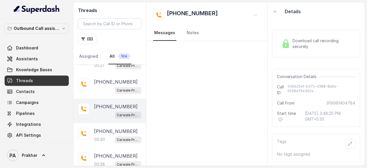
click at [299, 51] on div "Download call recording securely" at bounding box center [316, 43] width 88 height 27
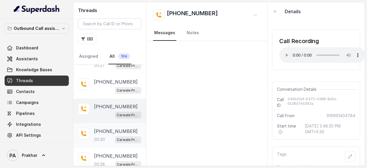
click at [109, 130] on p "[PHONE_NUMBER]" at bounding box center [116, 130] width 44 height 7
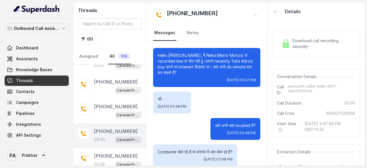
scroll to position [92, 0]
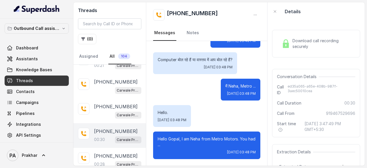
click at [298, 48] on span "Download call recording securely" at bounding box center [322, 43] width 60 height 11
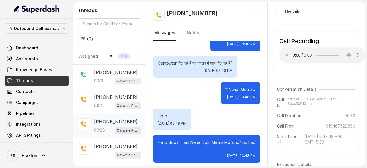
scroll to position [0, 0]
click at [98, 106] on p "01:14" at bounding box center [98, 106] width 9 height 6
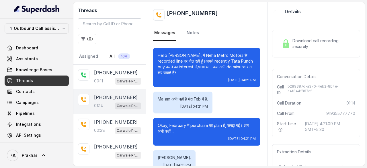
scroll to position [437, 0]
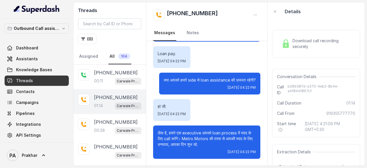
click at [291, 44] on div "Download call recording securely" at bounding box center [316, 43] width 74 height 13
